Goal: Find specific page/section: Find specific page/section

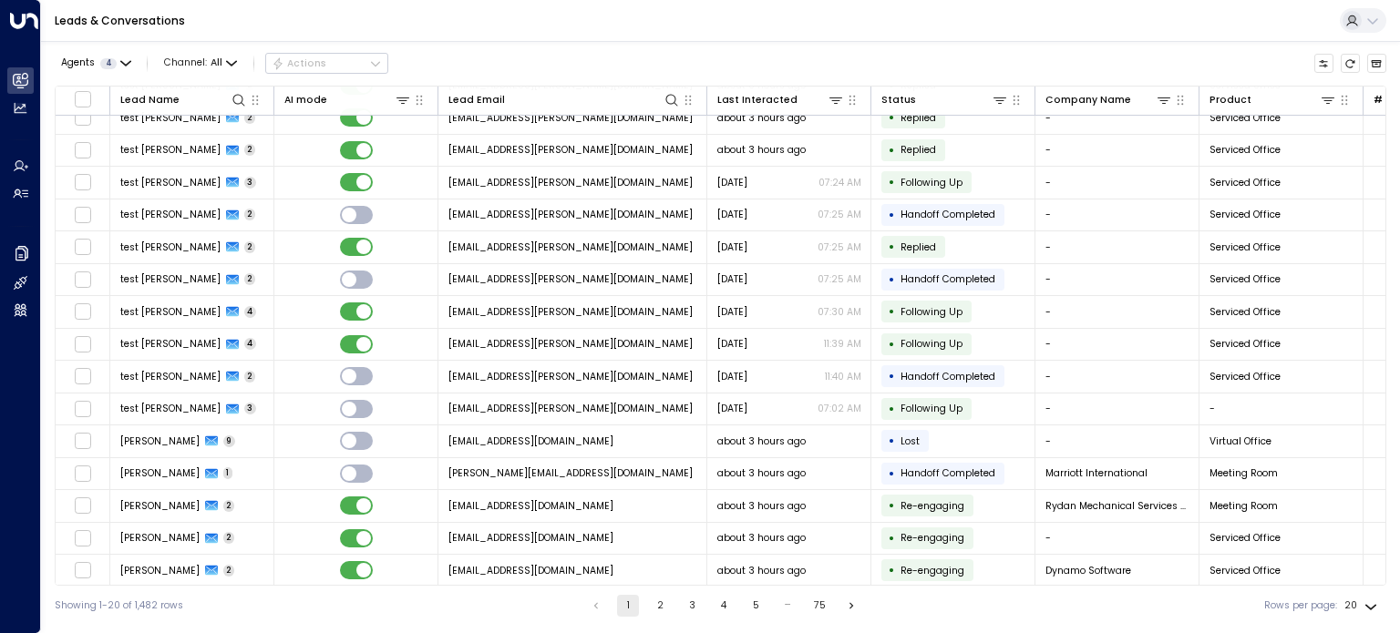
scroll to position [176, 0]
click at [681, 598] on button "3" at bounding box center [692, 606] width 22 height 22
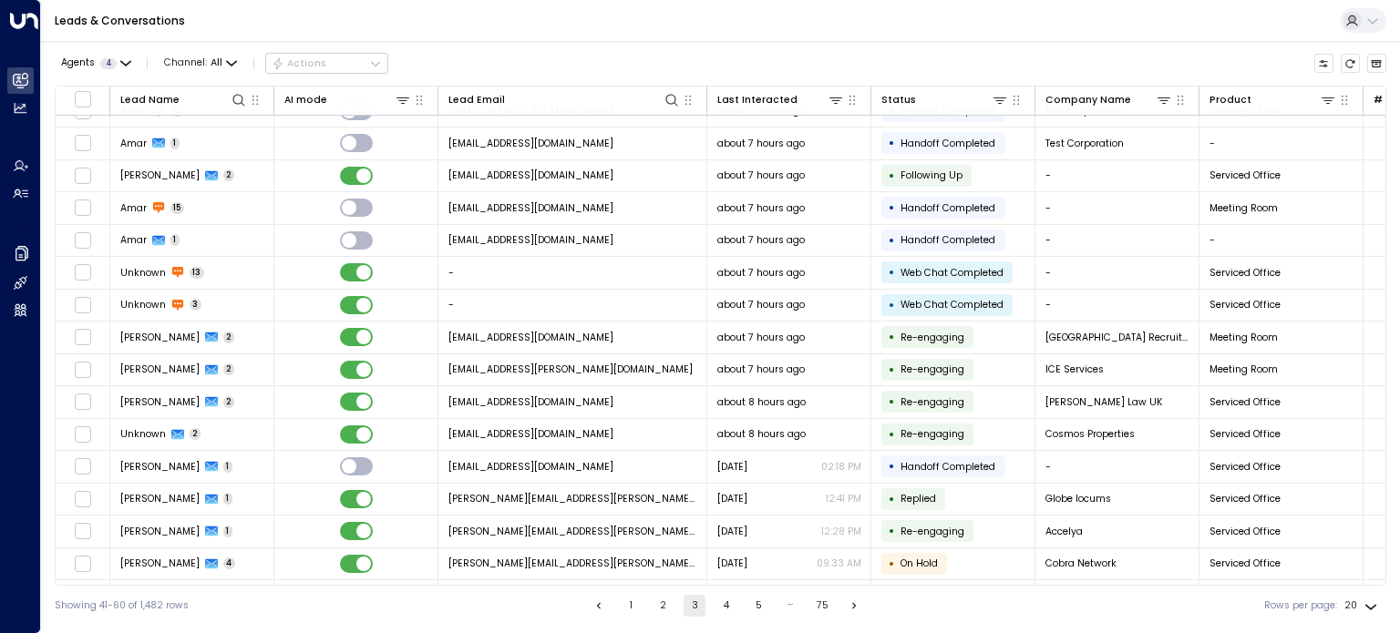
scroll to position [176, 0]
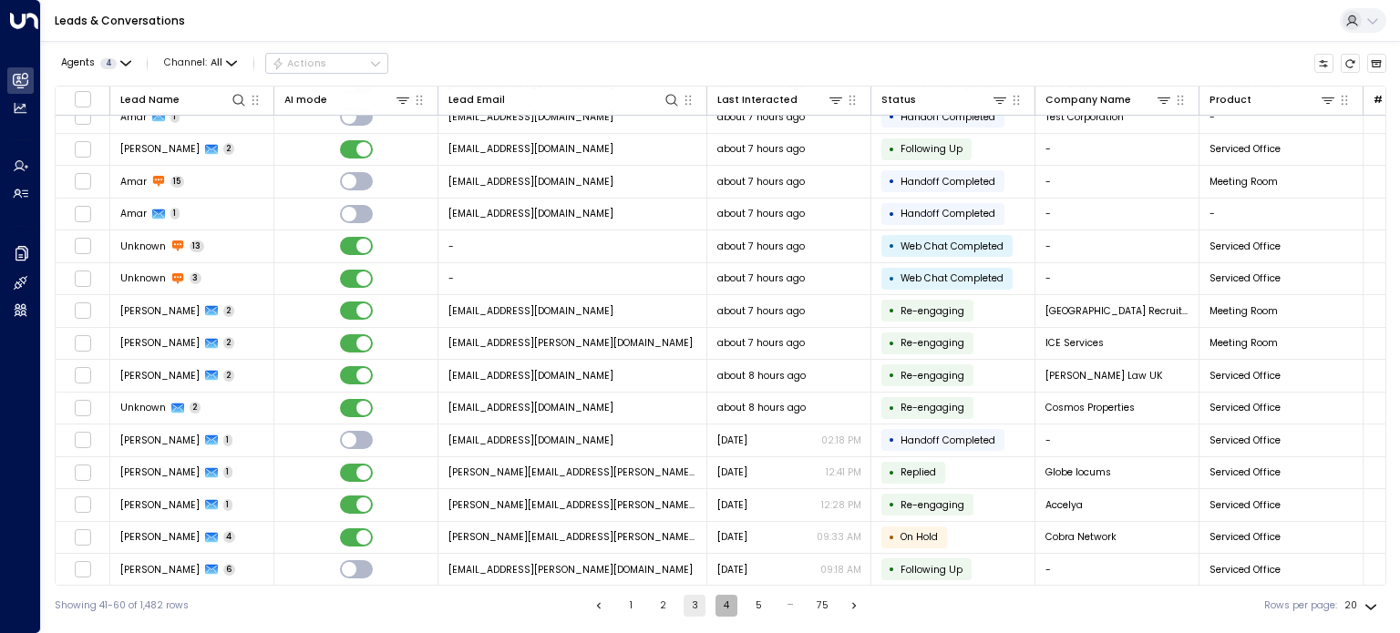
click at [730, 599] on button "4" at bounding box center [726, 606] width 22 height 22
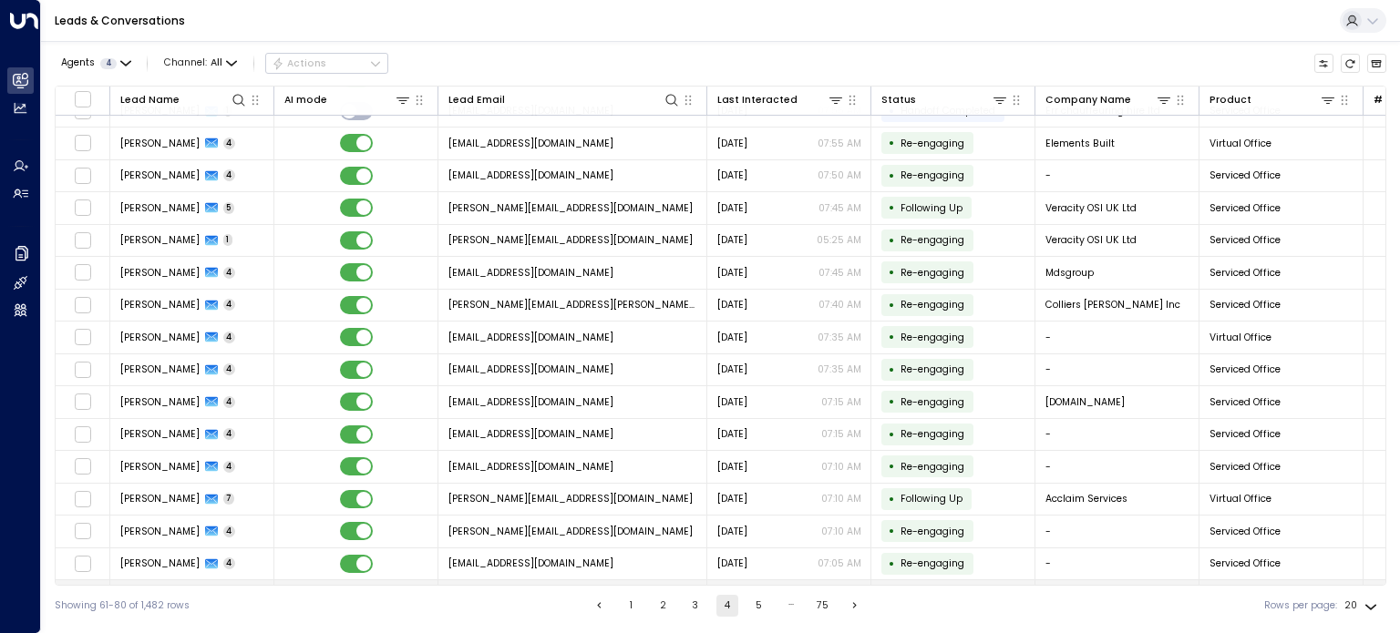
scroll to position [176, 0]
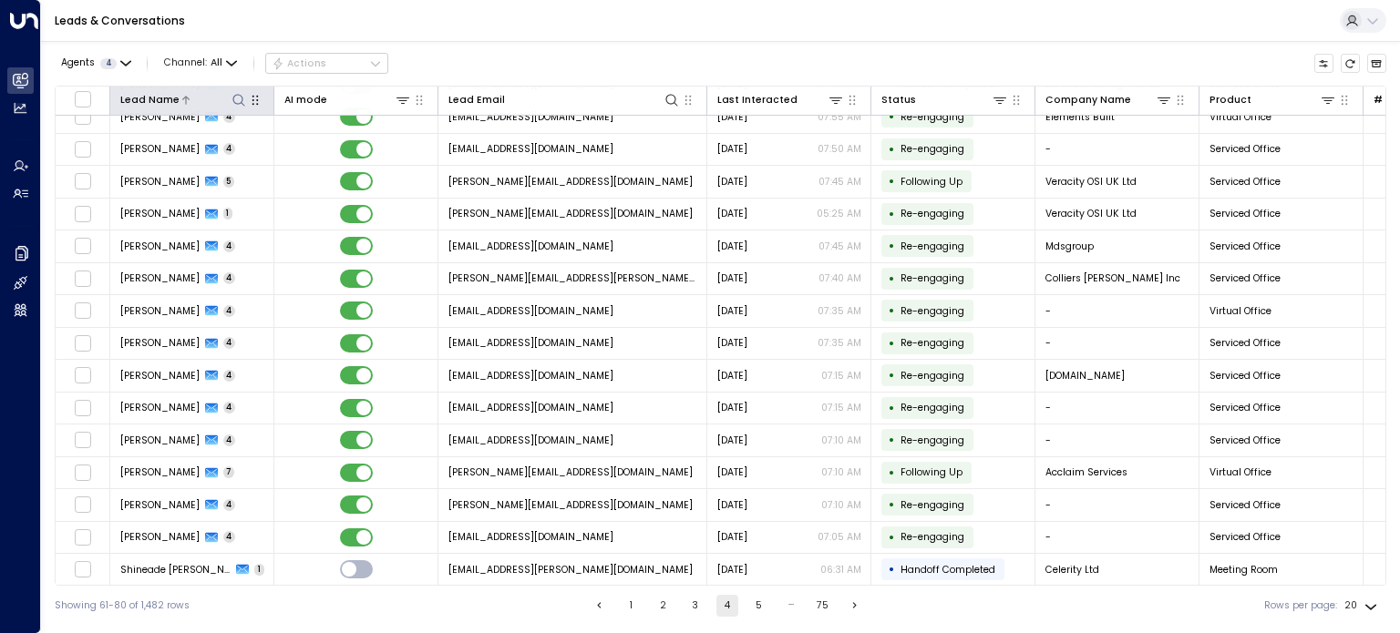
click at [238, 101] on icon at bounding box center [238, 100] width 15 height 15
type input "*****"
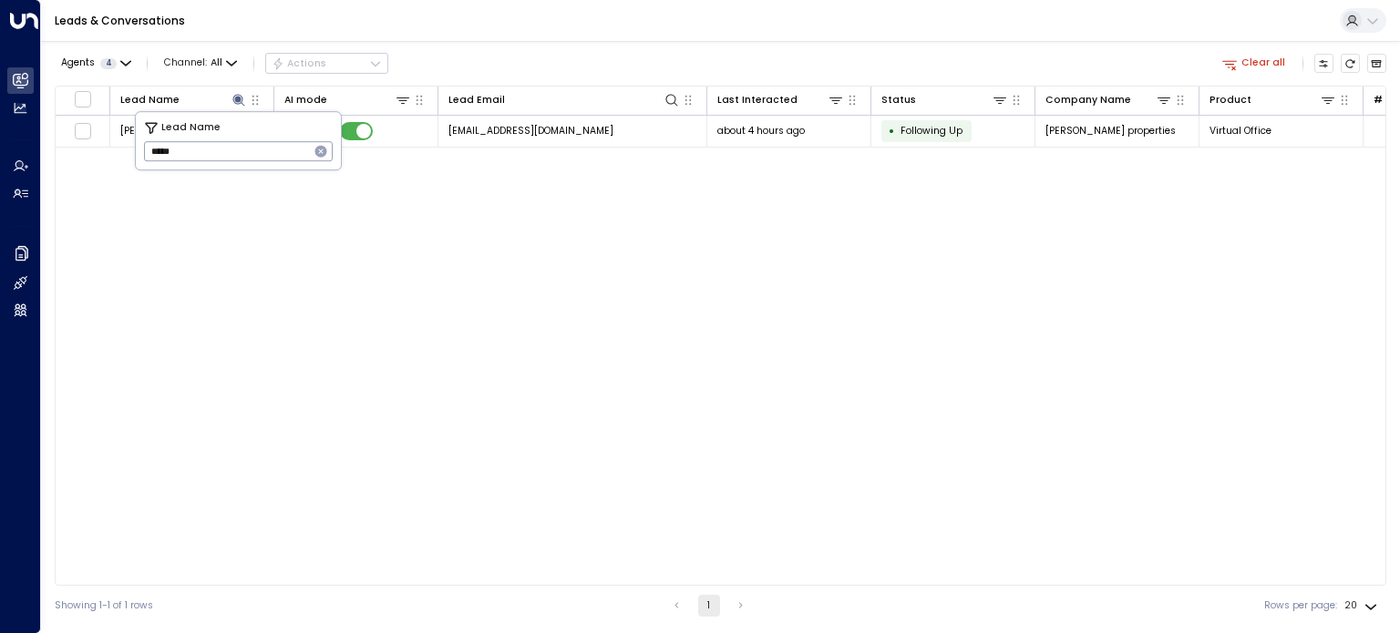
click at [444, 280] on div "Lead Name AI mode Lead Email Last Interacted Status Company Name Product # of p…" at bounding box center [721, 336] width 1332 height 500
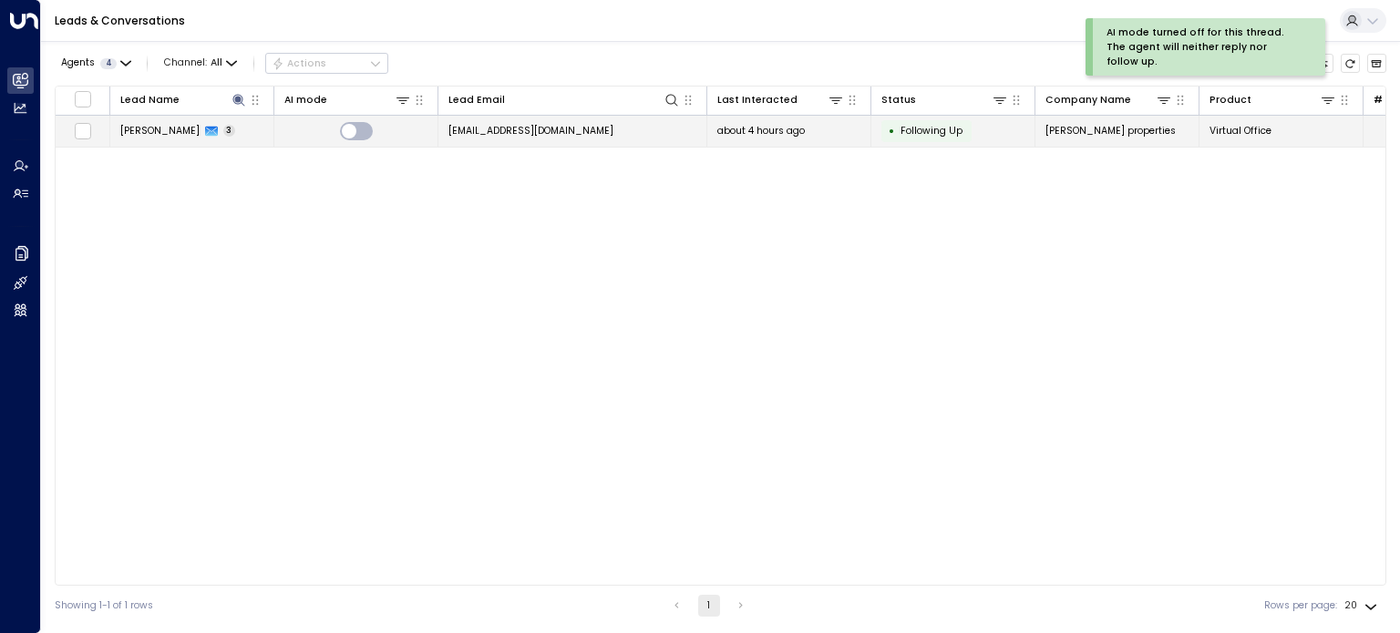
click at [194, 130] on span "[PERSON_NAME]" at bounding box center [159, 131] width 79 height 14
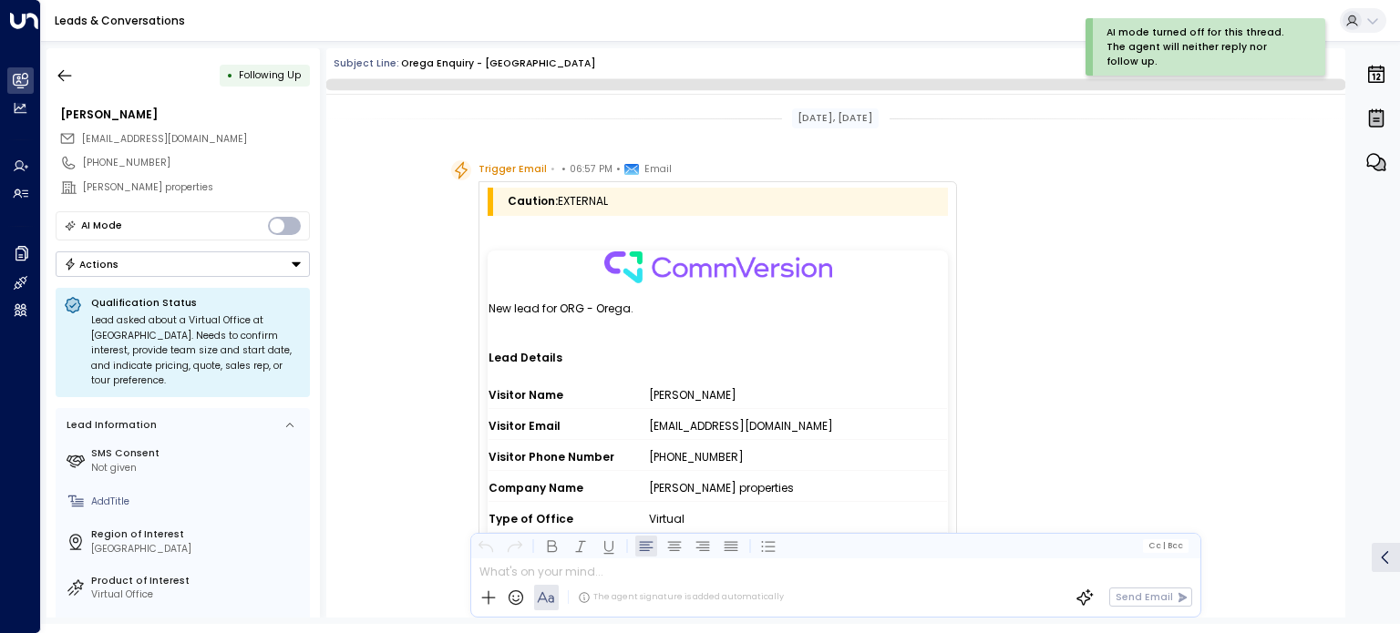
scroll to position [1958, 0]
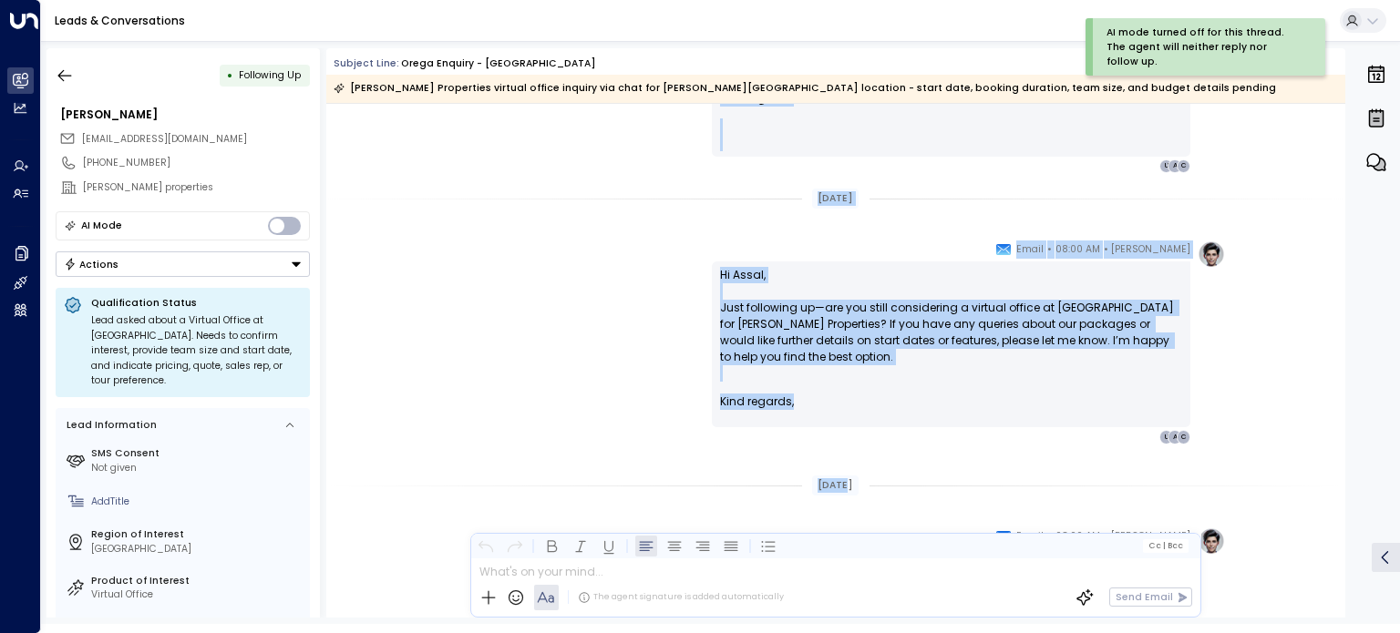
drag, startPoint x: 1345, startPoint y: 516, endPoint x: 1336, endPoint y: 502, distance: 16.4
click at [1336, 502] on div "• Following Up [PERSON_NAME] [PERSON_NAME][EMAIL_ADDRESS][DOMAIN_NAME] [PHONE_N…" at bounding box center [722, 333] width 1353 height 570
click at [1294, 506] on div "[DATE]" at bounding box center [835, 485] width 1019 height 47
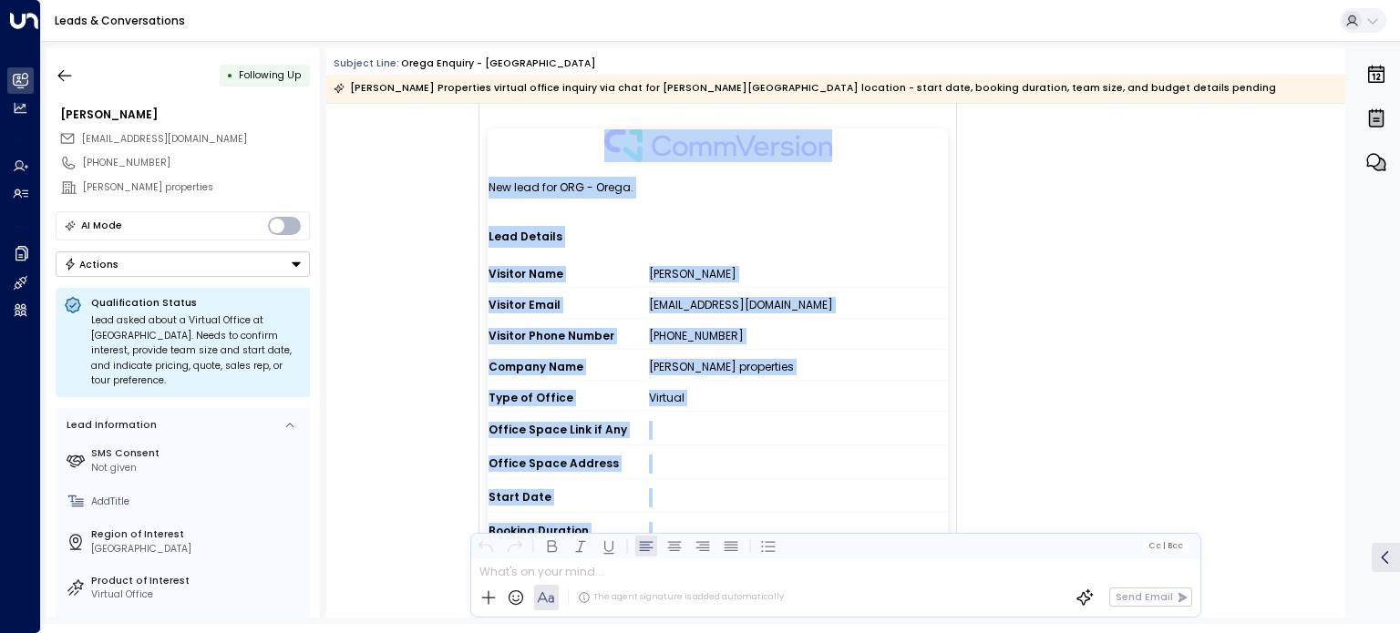
scroll to position [116, 0]
